Goal: Find specific page/section: Find specific page/section

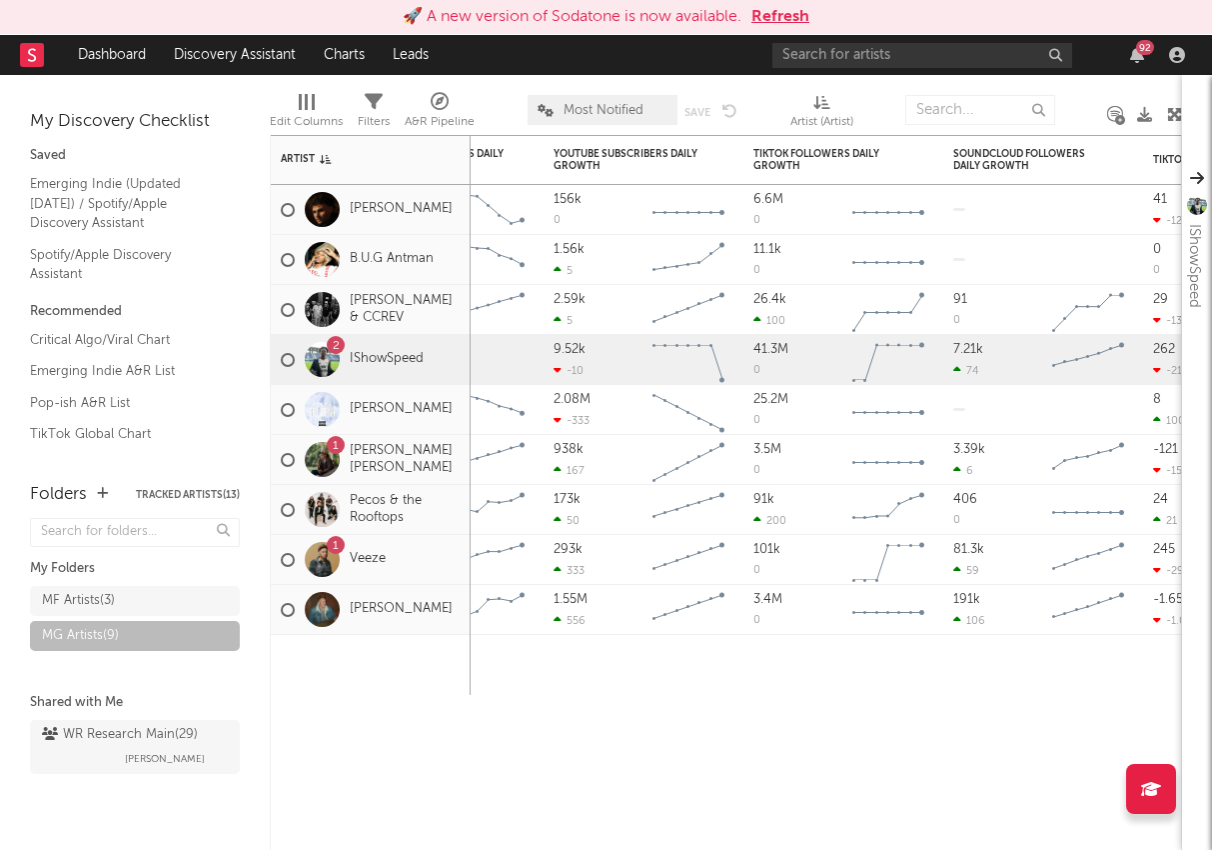
click at [783, 15] on button "Refresh" at bounding box center [781, 17] width 58 height 24
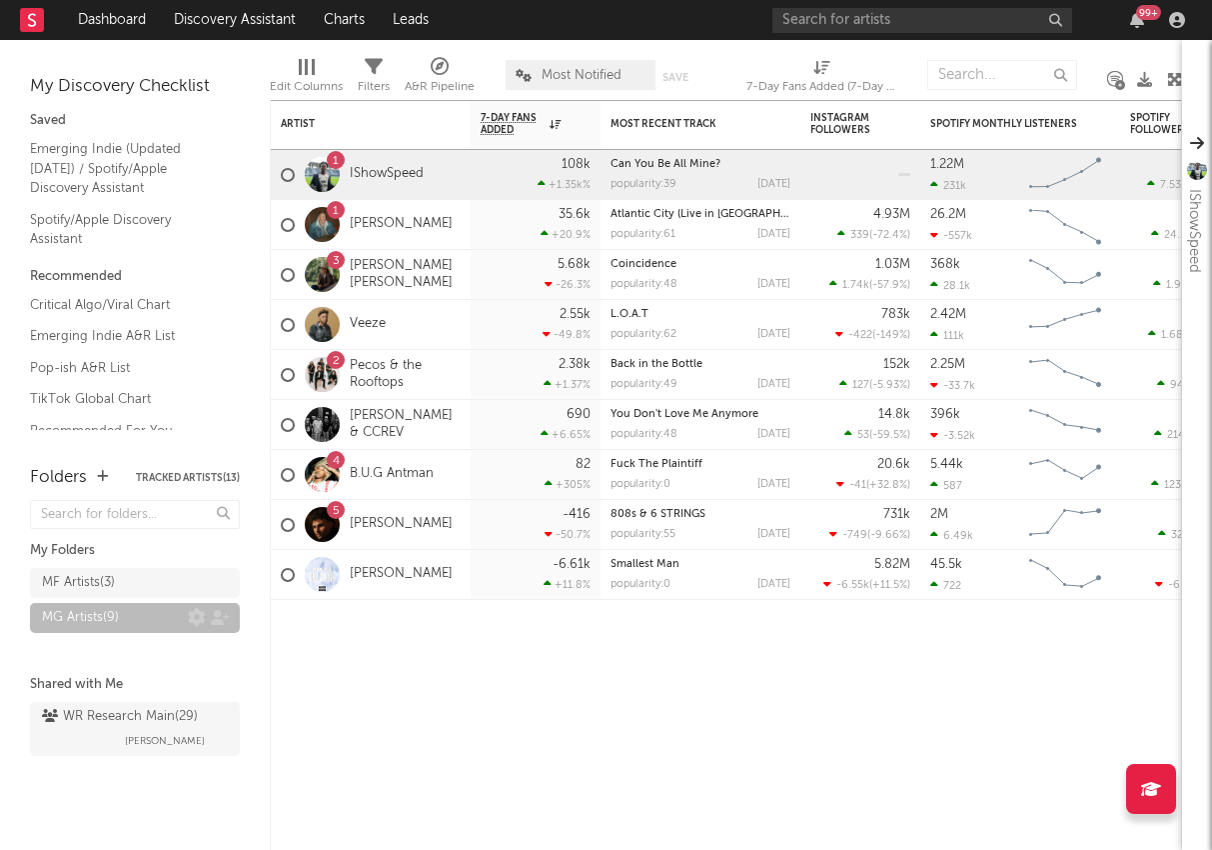
click at [89, 614] on div "MG Artists ( 9 )" at bounding box center [80, 618] width 77 height 24
click at [328, 128] on div "Artist" at bounding box center [356, 124] width 150 height 12
